Goal: Task Accomplishment & Management: Manage account settings

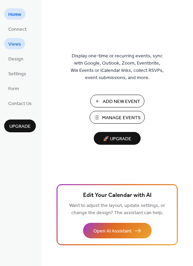
click at [18, 43] on span "Views" at bounding box center [14, 44] width 13 height 7
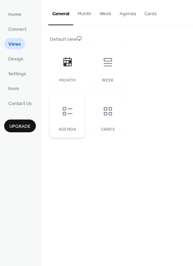
click at [71, 119] on div at bounding box center [67, 111] width 21 height 21
click at [114, 59] on div at bounding box center [108, 62] width 21 height 21
click at [97, 15] on button "Week" at bounding box center [106, 12] width 20 height 24
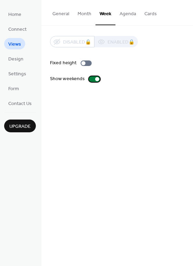
click at [96, 80] on div at bounding box center [97, 79] width 4 height 4
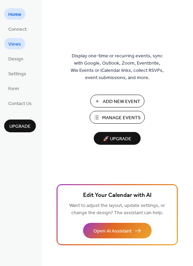
click at [19, 46] on span "Views" at bounding box center [14, 44] width 13 height 7
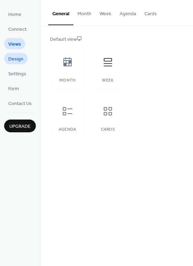
click at [21, 57] on span "Design" at bounding box center [15, 59] width 15 height 7
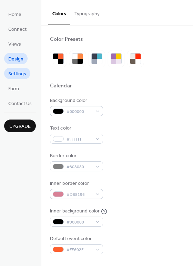
click at [19, 74] on span "Settings" at bounding box center [17, 73] width 18 height 7
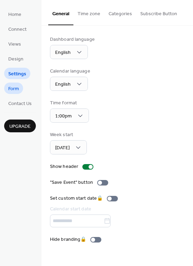
click at [22, 89] on link "Form" at bounding box center [13, 87] width 19 height 11
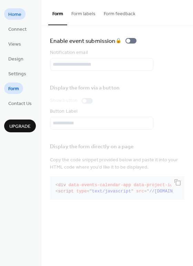
click at [15, 17] on span "Home" at bounding box center [14, 14] width 13 height 7
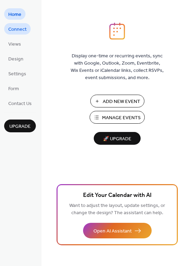
click at [20, 29] on span "Connect" at bounding box center [17, 29] width 18 height 7
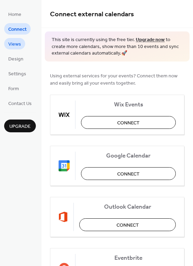
click at [21, 41] on link "Views" at bounding box center [14, 43] width 21 height 11
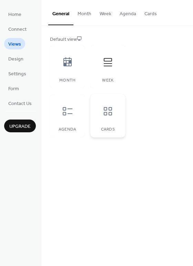
click at [105, 116] on icon at bounding box center [107, 111] width 11 height 11
click at [23, 12] on link "Home" at bounding box center [14, 13] width 21 height 11
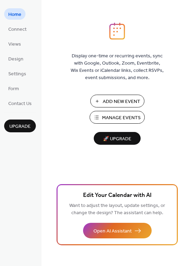
click at [120, 116] on span "Manage Events" at bounding box center [121, 117] width 39 height 7
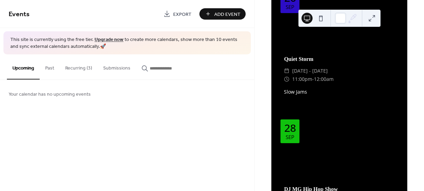
scroll to position [621, 0]
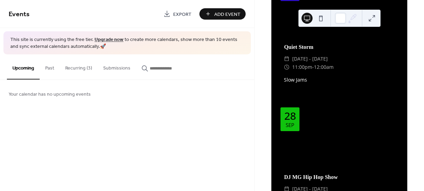
click at [83, 67] on button "Recurring (3)" at bounding box center [79, 66] width 38 height 24
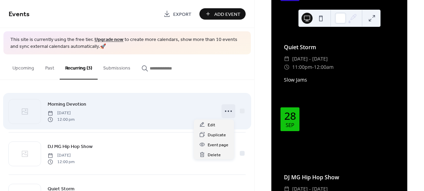
click at [228, 111] on circle at bounding box center [228, 111] width 1 height 1
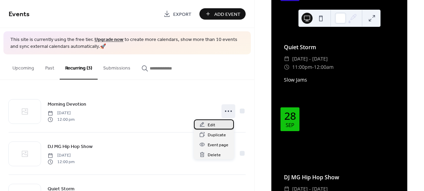
click at [209, 122] on span "Edit" at bounding box center [212, 125] width 8 height 7
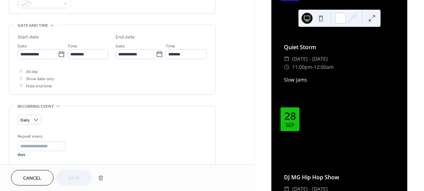
scroll to position [172, 0]
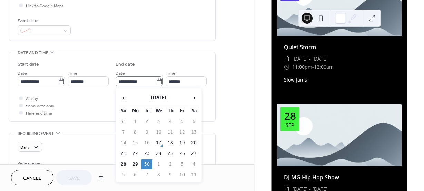
click at [156, 82] on icon at bounding box center [159, 81] width 7 height 7
click at [156, 82] on input "**********" at bounding box center [136, 82] width 40 height 10
click at [185, 143] on td "19" at bounding box center [182, 143] width 11 height 10
type input "**********"
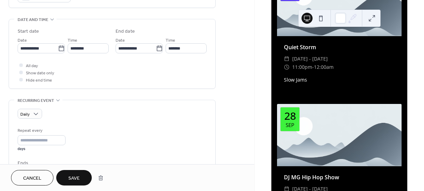
scroll to position [207, 0]
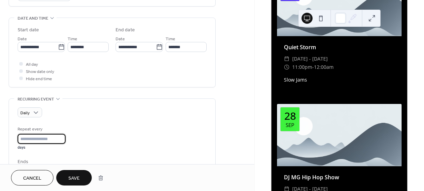
click at [63, 136] on input "**" at bounding box center [42, 139] width 48 height 10
drag, startPoint x: 34, startPoint y: 137, endPoint x: 15, endPoint y: 138, distance: 19.3
click at [15, 138] on div "Daily Repeat every ** days Ends ​ Never ​ Date Excluded dates Pick date to excl…" at bounding box center [112, 158] width 206 height 119
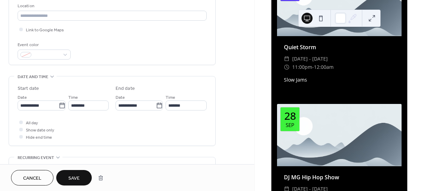
scroll to position [150, 0]
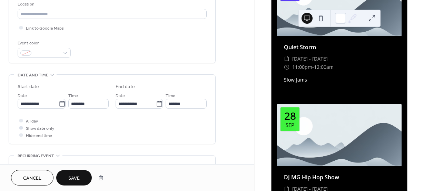
type input "*"
click at [19, 131] on div at bounding box center [21, 128] width 7 height 7
click at [19, 135] on div at bounding box center [20, 134] width 3 height 3
click at [62, 176] on button "Save" at bounding box center [74, 178] width 36 height 16
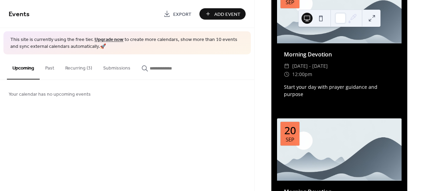
click at [78, 67] on button "Recurring (3)" at bounding box center [79, 66] width 38 height 24
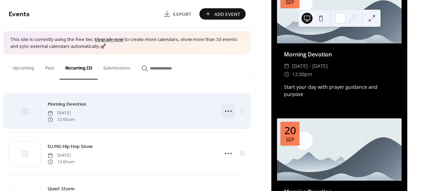
click at [225, 112] on circle at bounding box center [225, 111] width 1 height 1
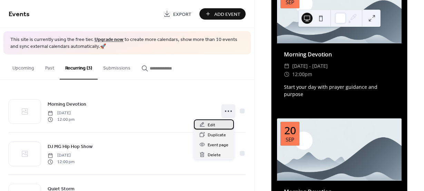
click at [206, 125] on div "Edit" at bounding box center [214, 125] width 40 height 10
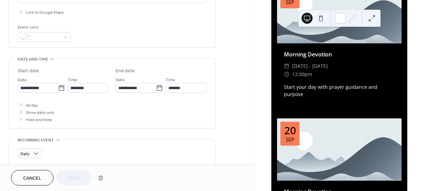
scroll to position [172, 0]
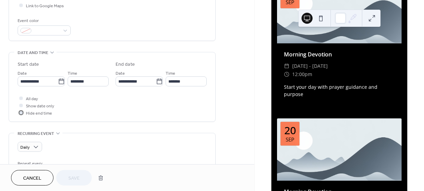
click at [19, 111] on div at bounding box center [21, 112] width 7 height 7
click at [67, 177] on button "Save" at bounding box center [74, 178] width 36 height 16
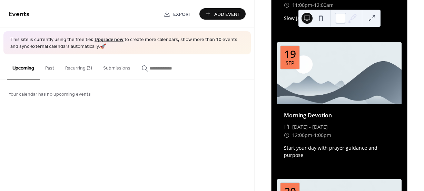
scroll to position [552, 0]
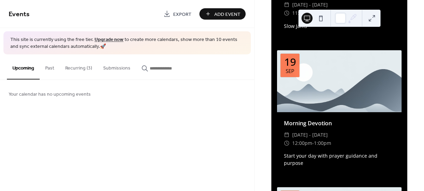
click at [322, 17] on button at bounding box center [320, 18] width 11 height 11
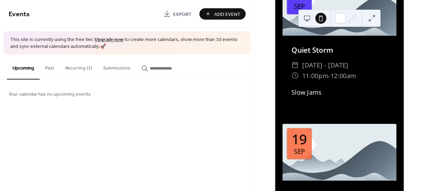
click at [307, 17] on button at bounding box center [306, 18] width 11 height 11
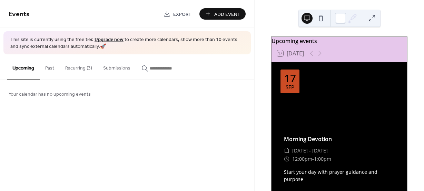
click at [81, 67] on button "Recurring (3)" at bounding box center [79, 66] width 38 height 24
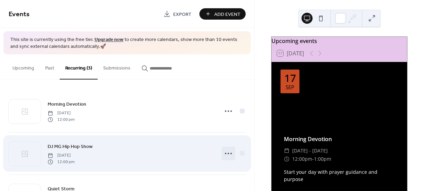
click at [223, 155] on icon at bounding box center [228, 153] width 11 height 11
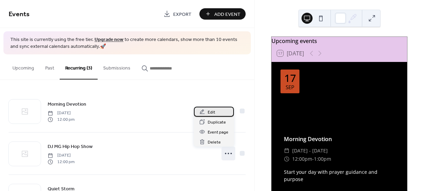
click at [210, 111] on span "Edit" at bounding box center [212, 112] width 8 height 7
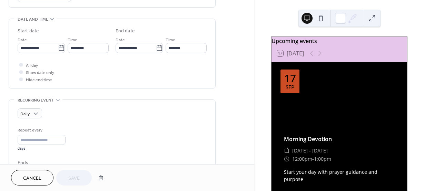
scroll to position [207, 0]
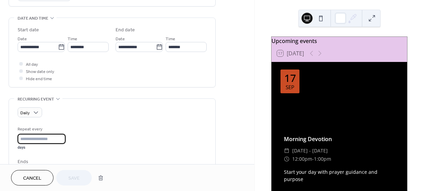
drag, startPoint x: 33, startPoint y: 141, endPoint x: 17, endPoint y: 141, distance: 16.6
click at [17, 141] on div "Daily Repeat every * days Ends ​ Never ​ Date Excluded dates Pick date to exclu…" at bounding box center [112, 158] width 206 height 119
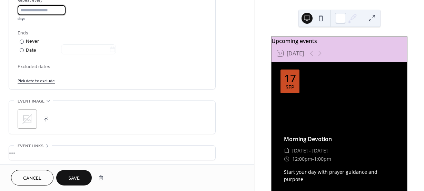
scroll to position [345, 0]
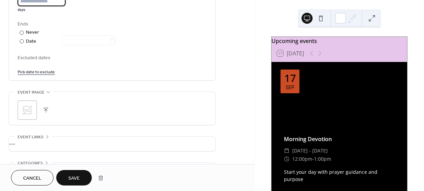
type input "*"
click at [80, 178] on button "Save" at bounding box center [74, 178] width 36 height 16
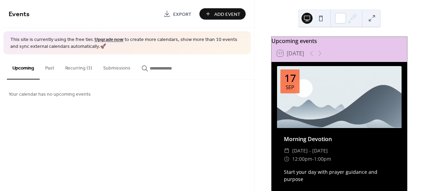
drag, startPoint x: 72, startPoint y: 71, endPoint x: 78, endPoint y: 72, distance: 6.1
click at [73, 71] on button "Recurring (3)" at bounding box center [79, 66] width 38 height 24
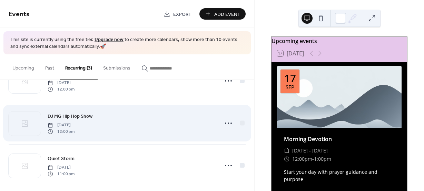
scroll to position [36, 0]
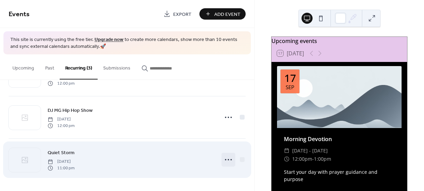
click at [230, 159] on circle at bounding box center [230, 159] width 1 height 1
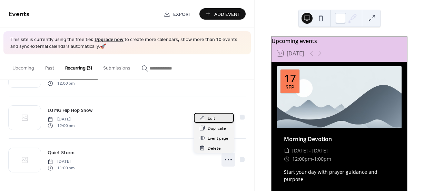
click at [205, 116] on icon at bounding box center [202, 119] width 6 height 6
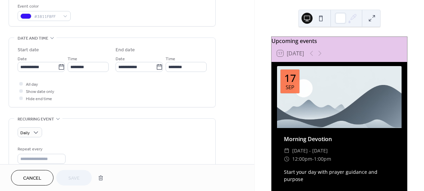
scroll to position [207, 0]
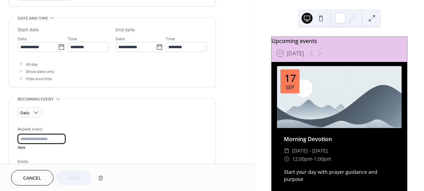
drag, startPoint x: 22, startPoint y: 136, endPoint x: 0, endPoint y: 134, distance: 22.8
click at [7, 134] on div "**********" at bounding box center [127, 90] width 254 height 518
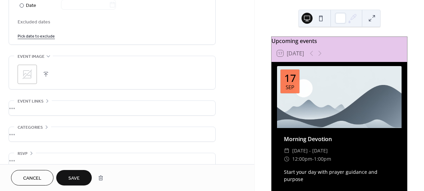
scroll to position [392, 0]
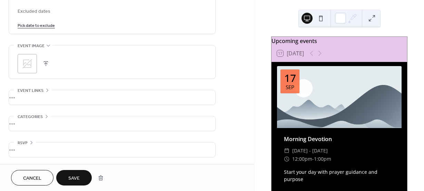
type input "*"
click at [81, 175] on button "Save" at bounding box center [74, 178] width 36 height 16
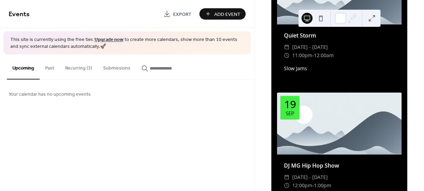
scroll to position [517, 0]
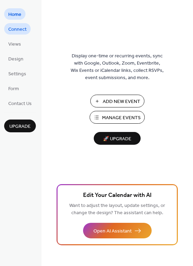
click at [28, 26] on link "Connect" at bounding box center [17, 28] width 27 height 11
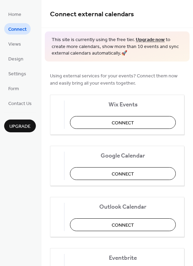
click at [26, 42] on ul "Home Connect Views Design Settings Form Contact Us" at bounding box center [20, 58] width 32 height 100
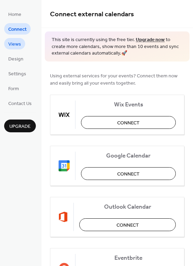
click at [15, 43] on span "Views" at bounding box center [14, 44] width 13 height 7
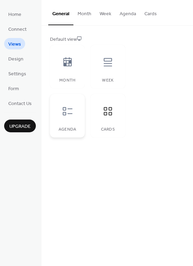
click at [75, 118] on div at bounding box center [67, 111] width 21 height 21
click at [111, 72] on div "Week" at bounding box center [107, 66] width 35 height 43
click at [65, 64] on icon at bounding box center [67, 61] width 8 height 9
click at [81, 13] on button "Month" at bounding box center [84, 12] width 22 height 24
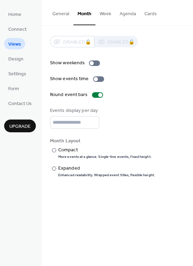
click at [101, 15] on button "Week" at bounding box center [106, 12] width 20 height 24
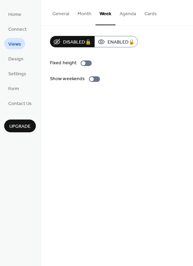
click at [122, 16] on button "Agenda" at bounding box center [128, 12] width 25 height 24
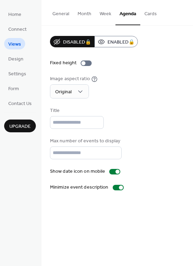
click at [153, 15] on button "Cards" at bounding box center [150, 12] width 21 height 24
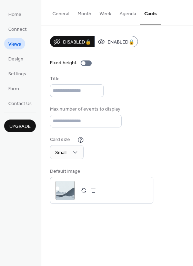
click at [131, 15] on button "Agenda" at bounding box center [128, 12] width 25 height 24
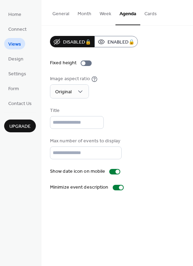
click at [87, 11] on button "Month" at bounding box center [84, 12] width 22 height 24
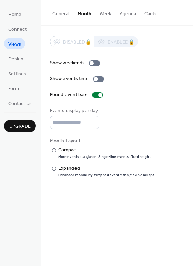
click at [102, 11] on button "Week" at bounding box center [106, 12] width 20 height 24
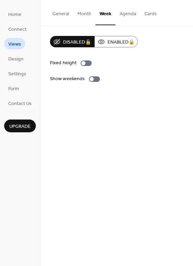
click at [66, 12] on button "General" at bounding box center [60, 12] width 25 height 24
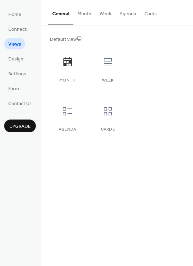
click at [82, 15] on button "Month" at bounding box center [84, 12] width 22 height 24
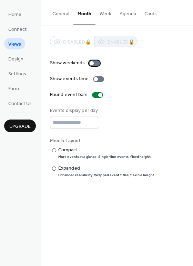
click at [94, 66] on label "Show weekends" at bounding box center [76, 62] width 53 height 7
click at [96, 79] on div at bounding box center [96, 79] width 4 height 4
click at [99, 93] on div at bounding box center [100, 95] width 4 height 4
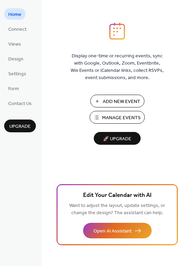
click at [112, 116] on span "Manage Events" at bounding box center [121, 117] width 39 height 7
click at [128, 115] on span "Manage Events" at bounding box center [121, 117] width 39 height 7
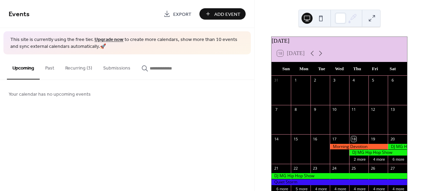
click at [75, 68] on button "Recurring (3)" at bounding box center [79, 66] width 38 height 24
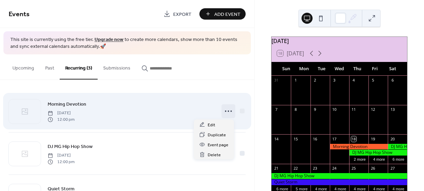
click at [226, 109] on icon at bounding box center [228, 111] width 11 height 11
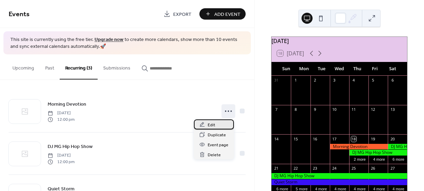
click at [212, 126] on span "Edit" at bounding box center [212, 125] width 8 height 7
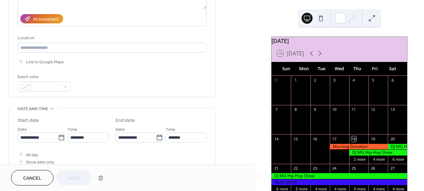
scroll to position [116, 0]
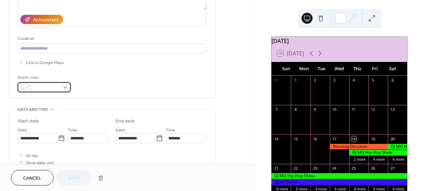
click at [59, 90] on div at bounding box center [44, 87] width 53 height 10
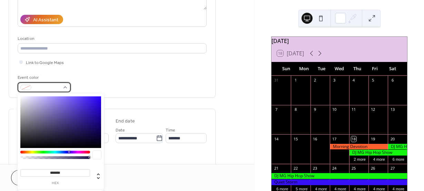
click at [59, 90] on div at bounding box center [44, 87] width 53 height 10
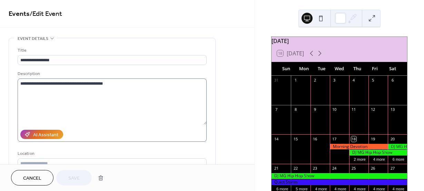
scroll to position [0, 0]
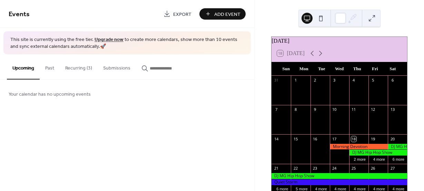
click at [76, 66] on button "Recurring (3)" at bounding box center [79, 66] width 38 height 24
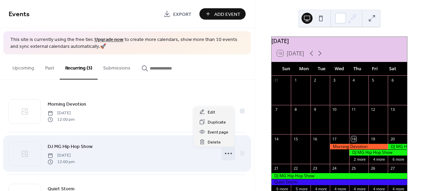
click at [230, 153] on icon at bounding box center [228, 153] width 11 height 11
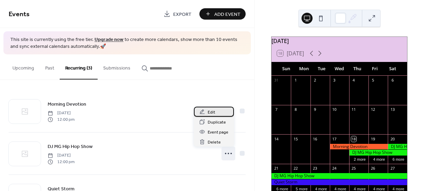
click at [212, 113] on span "Edit" at bounding box center [212, 112] width 8 height 7
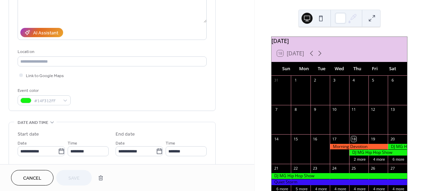
scroll to position [103, 0]
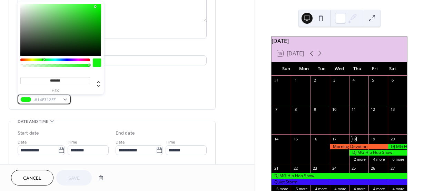
click at [66, 99] on div "#14F312FF" at bounding box center [44, 100] width 53 height 10
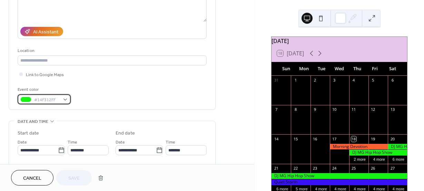
click at [66, 99] on div "#14F312FF" at bounding box center [44, 100] width 53 height 10
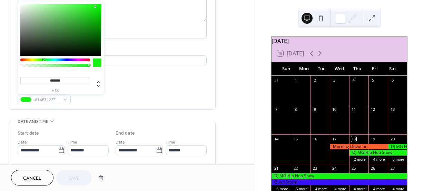
drag, startPoint x: 80, startPoint y: 82, endPoint x: 39, endPoint y: 79, distance: 40.4
click at [39, 79] on input "*******" at bounding box center [55, 80] width 70 height 7
click at [177, 98] on div "Event color #14F312FF" at bounding box center [112, 95] width 189 height 18
click at [66, 101] on div "#14F312FF" at bounding box center [44, 100] width 53 height 10
type input "*******"
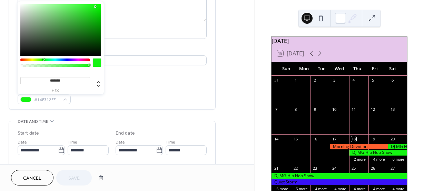
click at [21, 4] on div at bounding box center [60, 30] width 81 height 52
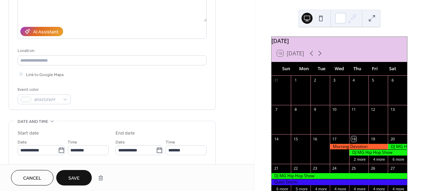
click at [149, 94] on div "Event color #FAFDFAFF" at bounding box center [112, 95] width 189 height 18
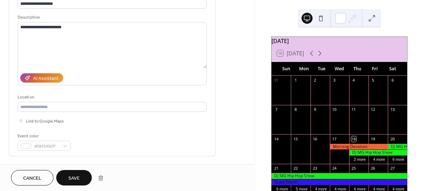
scroll to position [69, 0]
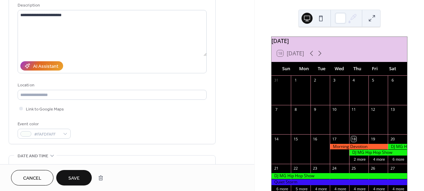
click at [72, 175] on span "Save" at bounding box center [73, 178] width 11 height 7
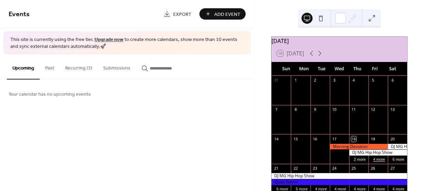
click at [375, 162] on button "4 more" at bounding box center [378, 159] width 17 height 6
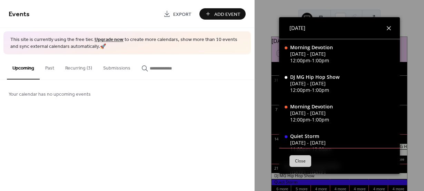
click at [386, 27] on icon at bounding box center [389, 28] width 8 height 8
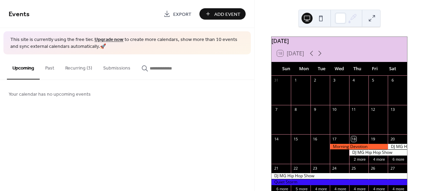
drag, startPoint x: 108, startPoint y: 67, endPoint x: 103, endPoint y: 64, distance: 5.4
click at [107, 66] on button "Submissions" at bounding box center [117, 66] width 38 height 24
click at [80, 68] on button "Recurring (3)" at bounding box center [79, 66] width 38 height 24
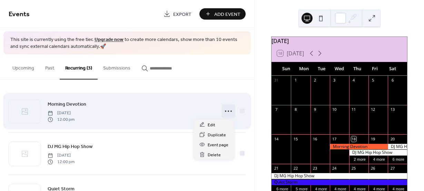
click at [226, 110] on icon at bounding box center [228, 111] width 11 height 11
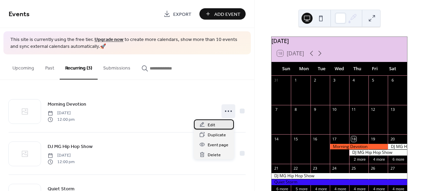
click at [214, 123] on span "Edit" at bounding box center [212, 125] width 8 height 7
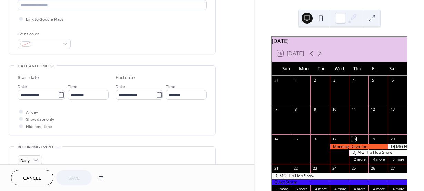
scroll to position [172, 0]
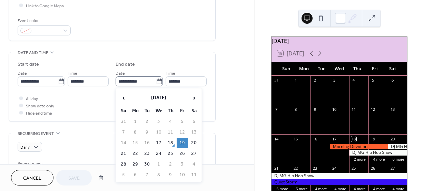
click at [156, 83] on icon at bounding box center [159, 81] width 7 height 7
click at [156, 83] on input "**********" at bounding box center [136, 82] width 40 height 10
click at [146, 164] on td "30" at bounding box center [146, 165] width 11 height 10
type input "**********"
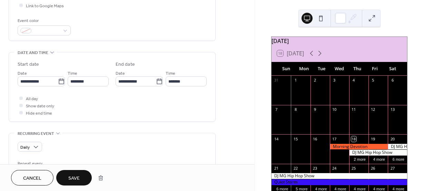
click at [82, 175] on button "Save" at bounding box center [74, 178] width 36 height 16
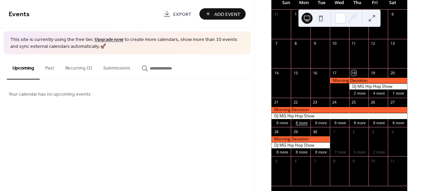
scroll to position [69, 0]
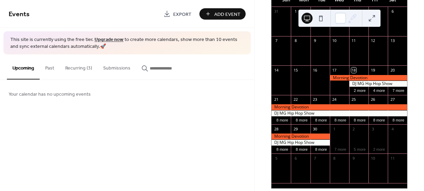
click at [364, 85] on div at bounding box center [378, 84] width 58 height 6
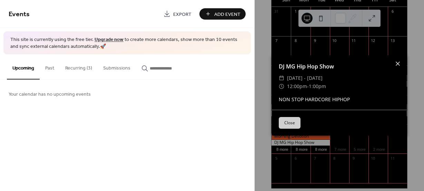
click at [398, 61] on icon at bounding box center [398, 64] width 8 height 8
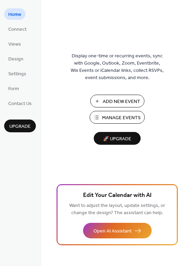
click at [111, 119] on span "Manage Events" at bounding box center [121, 117] width 39 height 7
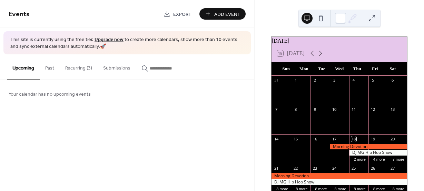
click at [79, 67] on button "Recurring (3)" at bounding box center [79, 66] width 38 height 24
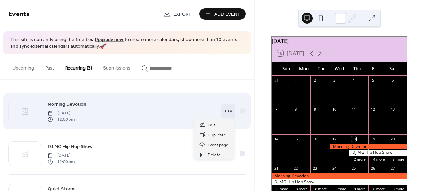
click at [230, 111] on circle at bounding box center [230, 111] width 1 height 1
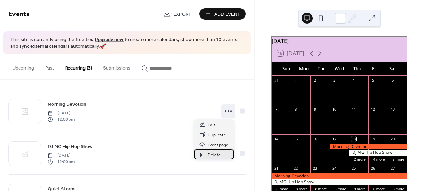
click at [218, 153] on span "Delete" at bounding box center [214, 155] width 13 height 7
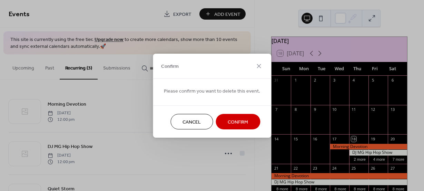
click at [228, 119] on span "Confirm" at bounding box center [238, 122] width 20 height 7
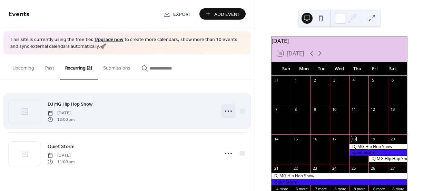
click at [227, 112] on icon at bounding box center [228, 111] width 11 height 11
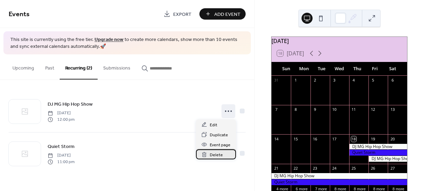
click at [223, 153] on div "Delete" at bounding box center [216, 155] width 40 height 10
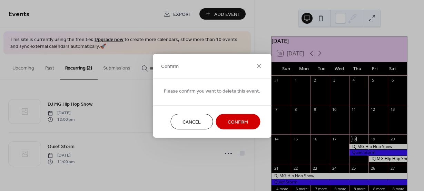
click at [228, 122] on span "Confirm" at bounding box center [238, 122] width 20 height 7
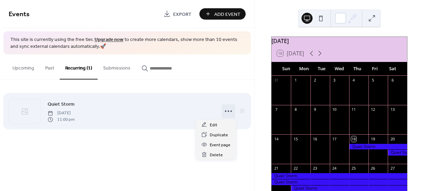
click at [229, 111] on circle at bounding box center [228, 111] width 1 height 1
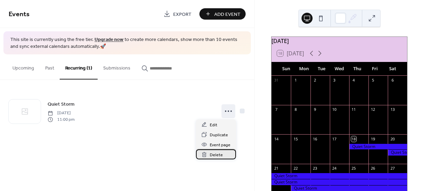
click at [226, 153] on div "Delete" at bounding box center [216, 155] width 40 height 10
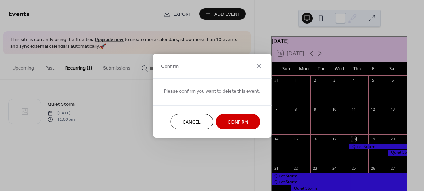
click at [232, 124] on span "Confirm" at bounding box center [238, 122] width 20 height 7
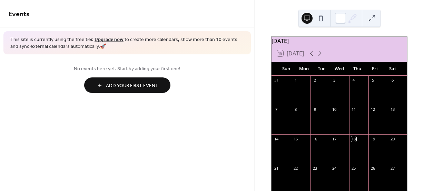
click at [125, 83] on span "Add Your First Event" at bounding box center [132, 85] width 52 height 7
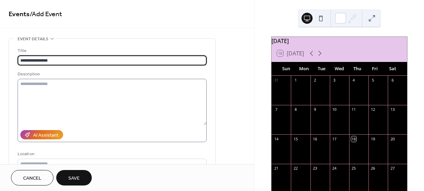
type input "**********"
click at [63, 88] on textarea at bounding box center [112, 102] width 189 height 46
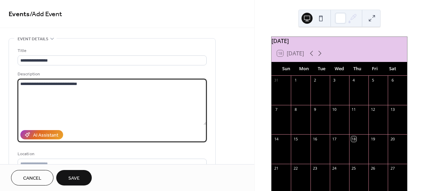
drag, startPoint x: 22, startPoint y: 82, endPoint x: 30, endPoint y: 90, distance: 11.2
click at [22, 84] on textarea "**********" at bounding box center [112, 102] width 189 height 46
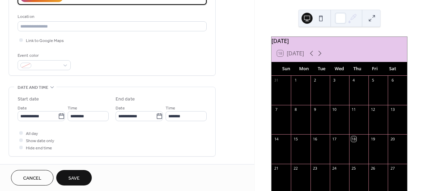
scroll to position [138, 0]
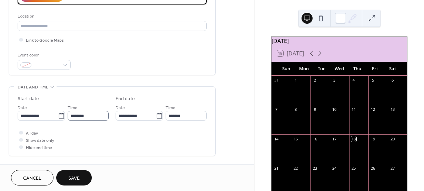
type textarea "**********"
click at [98, 115] on input "********" at bounding box center [88, 116] width 41 height 10
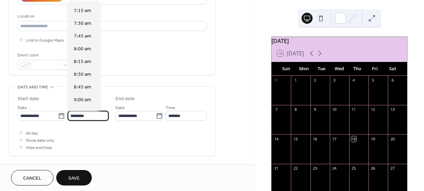
scroll to position [302, 0]
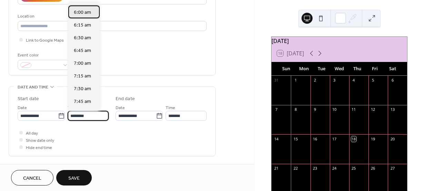
click at [91, 11] on div "6:00 am" at bounding box center [83, 12] width 31 height 13
type input "*******"
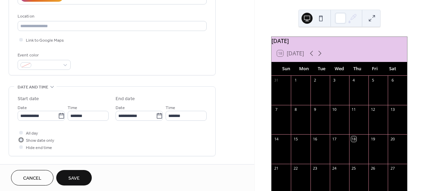
click at [22, 142] on div at bounding box center [21, 140] width 7 height 7
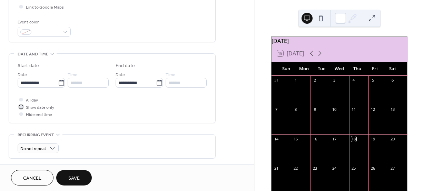
scroll to position [172, 0]
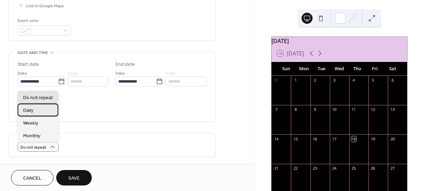
click at [46, 111] on div "Daily" at bounding box center [38, 110] width 41 height 13
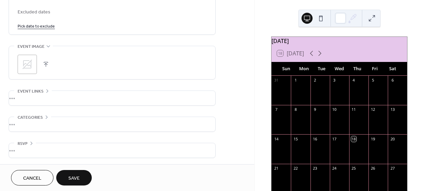
scroll to position [392, 0]
click at [82, 179] on button "Save" at bounding box center [74, 178] width 36 height 16
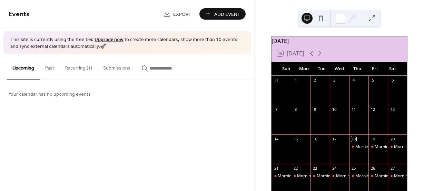
click at [358, 150] on div "Morning Devotion" at bounding box center [372, 147] width 34 height 6
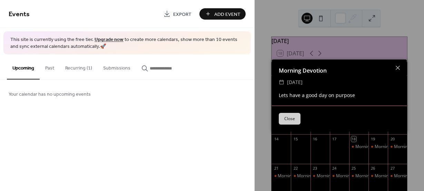
click at [182, 112] on div "Events Export Add Event This site is currently using the free tier. Upgrade now…" at bounding box center [127, 95] width 254 height 191
click at [294, 118] on button "Close" at bounding box center [290, 119] width 22 height 12
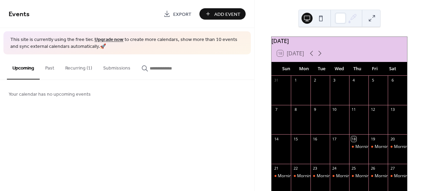
click at [235, 13] on span "Add Event" at bounding box center [227, 14] width 26 height 7
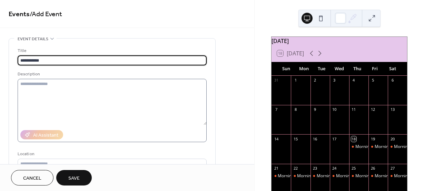
type input "**********"
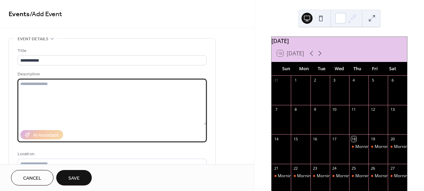
click at [189, 95] on textarea at bounding box center [112, 102] width 189 height 46
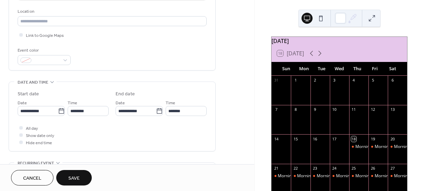
scroll to position [172, 0]
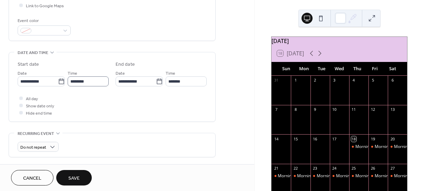
type textarea "*********"
click at [95, 84] on input "********" at bounding box center [88, 82] width 41 height 10
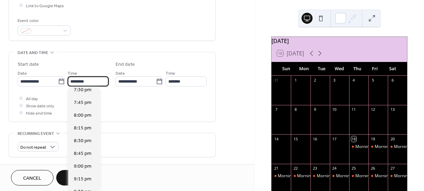
scroll to position [1122, 0]
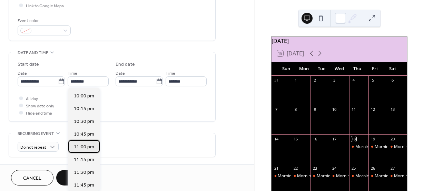
click at [90, 149] on span "11:00 pm" at bounding box center [84, 147] width 20 height 7
type input "********"
type input "**********"
type input "********"
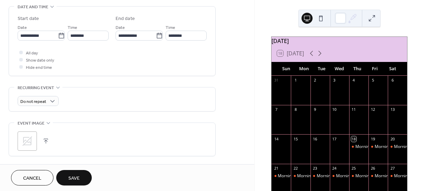
scroll to position [241, 0]
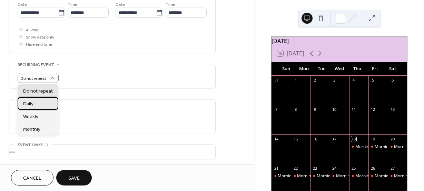
click at [42, 106] on div "Daily" at bounding box center [38, 103] width 41 height 13
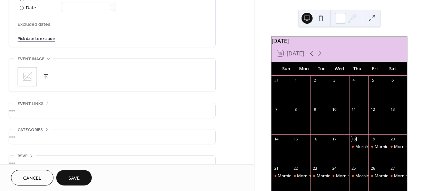
scroll to position [392, 0]
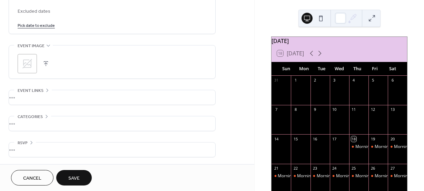
click at [76, 175] on span "Save" at bounding box center [73, 178] width 11 height 7
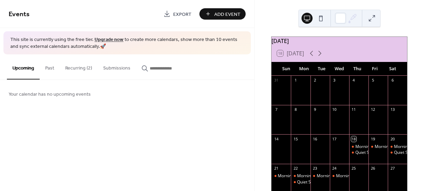
click at [319, 16] on button at bounding box center [320, 18] width 11 height 11
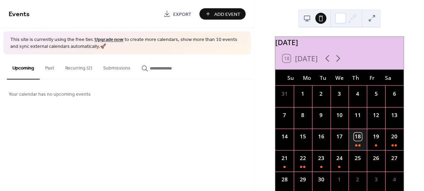
click at [356, 149] on div "18" at bounding box center [357, 139] width 18 height 21
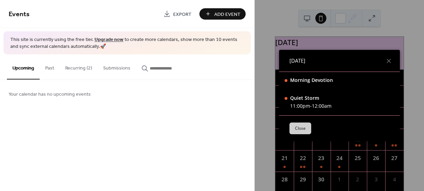
click at [298, 126] on button "Close" at bounding box center [300, 129] width 22 height 12
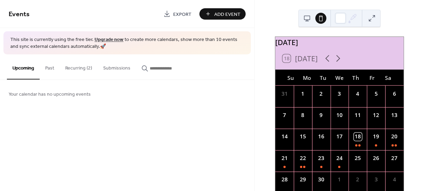
click at [221, 11] on span "Add Event" at bounding box center [227, 14] width 26 height 7
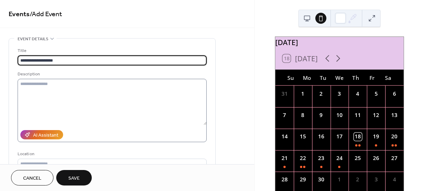
type input "**********"
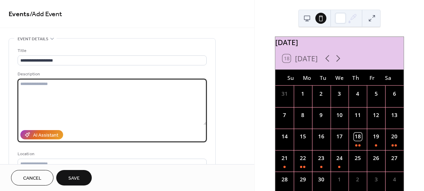
click at [72, 89] on textarea at bounding box center [112, 102] width 189 height 46
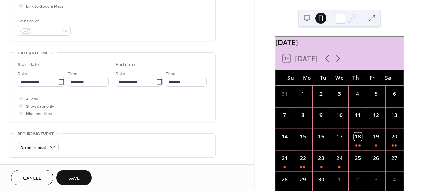
scroll to position [172, 0]
type textarea "**********"
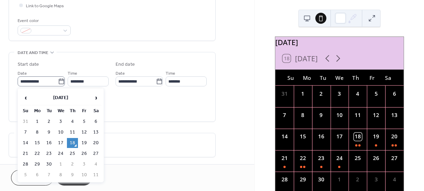
click at [58, 82] on icon at bounding box center [61, 81] width 7 height 7
click at [58, 82] on input "**********" at bounding box center [38, 82] width 40 height 10
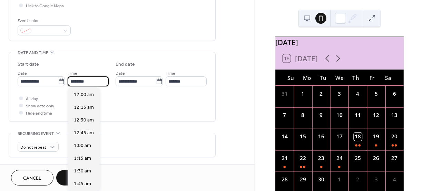
click at [81, 85] on input "********" at bounding box center [88, 82] width 41 height 10
click at [83, 95] on span "12:00 pm" at bounding box center [84, 94] width 20 height 7
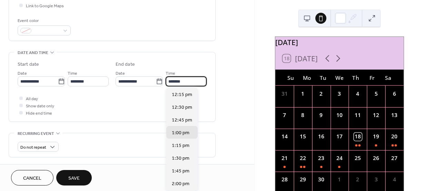
click at [199, 82] on input "*******" at bounding box center [186, 82] width 41 height 10
click at [174, 182] on span "2:00 pm" at bounding box center [181, 184] width 18 height 7
type input "*******"
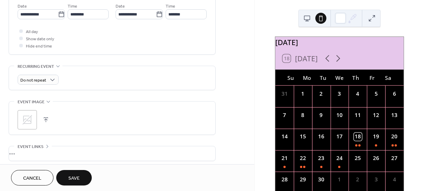
scroll to position [241, 0]
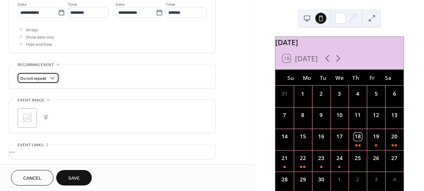
click at [36, 80] on span "Do not repeat" at bounding box center [33, 79] width 26 height 8
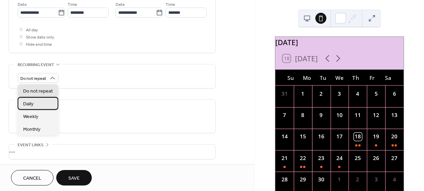
click at [37, 104] on div "Daily" at bounding box center [38, 103] width 41 height 13
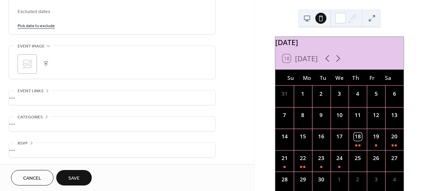
scroll to position [392, 0]
click at [73, 172] on button "Save" at bounding box center [74, 178] width 36 height 16
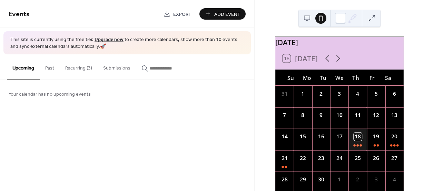
click at [353, 150] on div "18" at bounding box center [357, 139] width 18 height 21
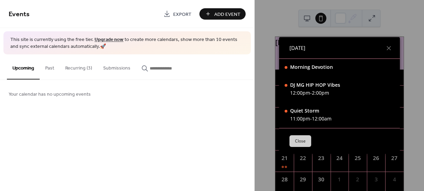
click at [304, 140] on button "Close" at bounding box center [300, 142] width 22 height 12
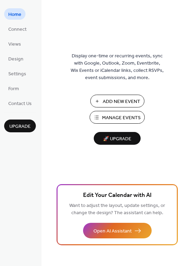
click at [102, 117] on span "Manage Events" at bounding box center [121, 117] width 39 height 7
click at [123, 117] on span "Manage Events" at bounding box center [121, 117] width 39 height 7
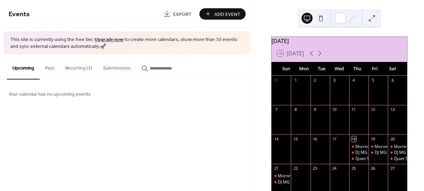
click at [71, 70] on button "Recurring (3)" at bounding box center [79, 66] width 38 height 24
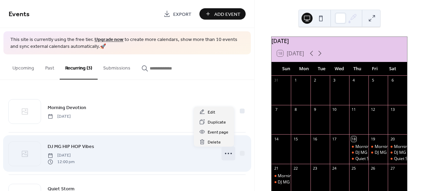
click at [225, 155] on icon at bounding box center [228, 153] width 11 height 11
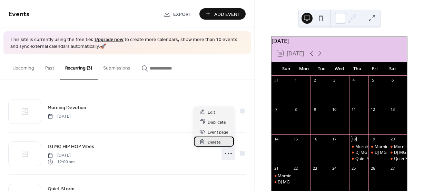
click at [217, 145] on span "Delete" at bounding box center [214, 142] width 13 height 7
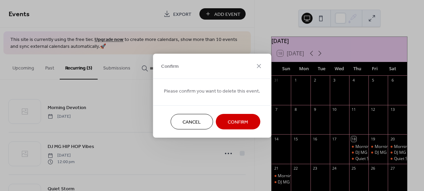
click at [232, 123] on span "Confirm" at bounding box center [238, 122] width 20 height 7
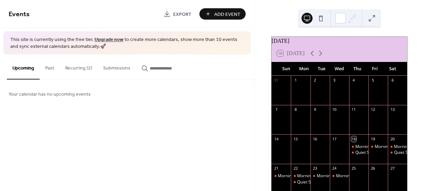
click at [317, 20] on button at bounding box center [320, 18] width 11 height 11
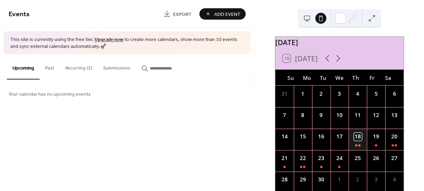
click at [353, 146] on div "18" at bounding box center [357, 139] width 18 height 21
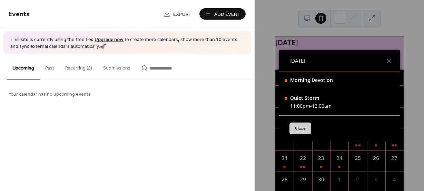
click at [298, 126] on button "Close" at bounding box center [300, 129] width 22 height 12
